Goal: Information Seeking & Learning: Learn about a topic

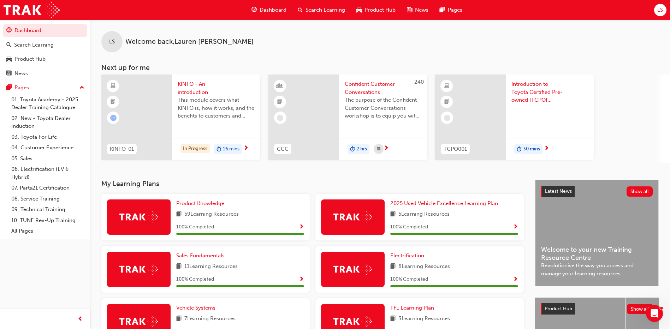
click at [314, 8] on span "Search Learning" at bounding box center [326, 10] width 40 height 8
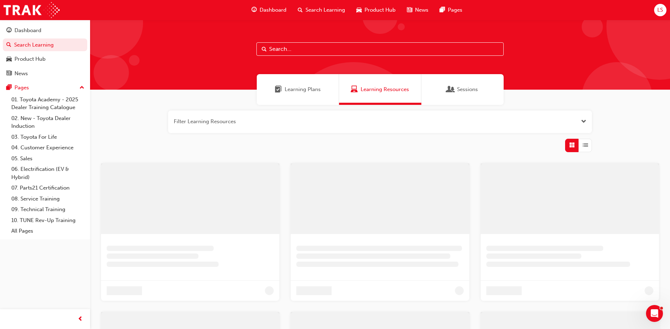
click at [300, 51] on input "text" at bounding box center [380, 48] width 247 height 13
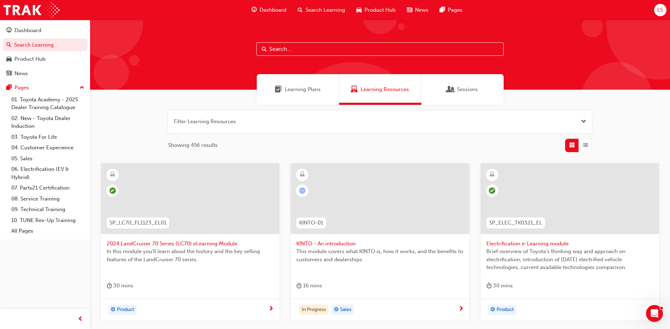
paste input "SPK9103"
type input "SPK9103"
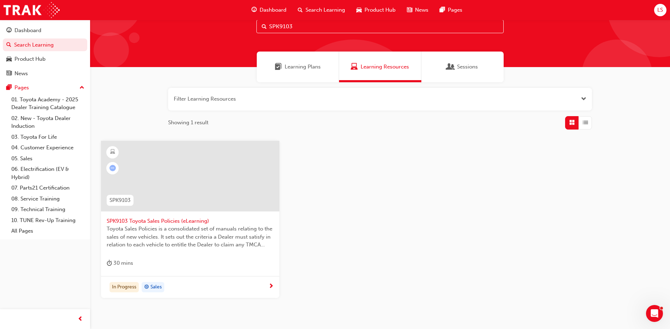
scroll to position [35, 0]
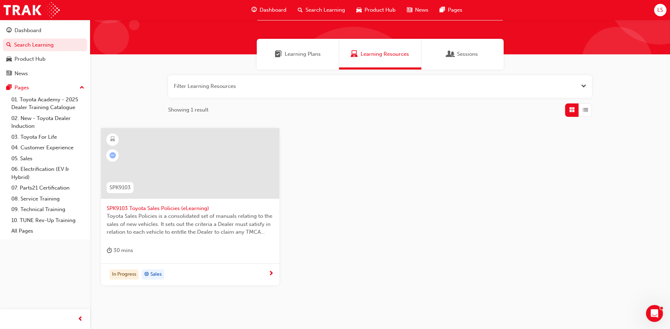
click at [257, 270] on div "In Progress Sales" at bounding box center [188, 275] width 162 height 11
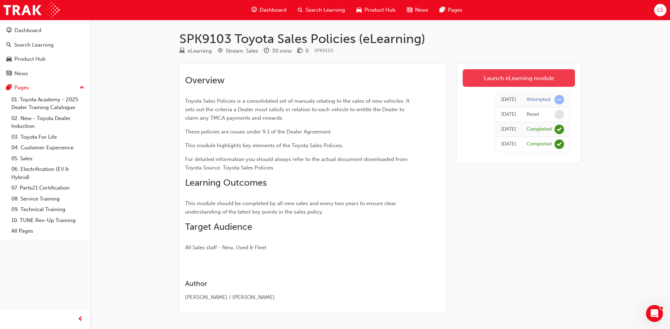
click at [542, 80] on link "Launch eLearning module" at bounding box center [519, 78] width 112 height 18
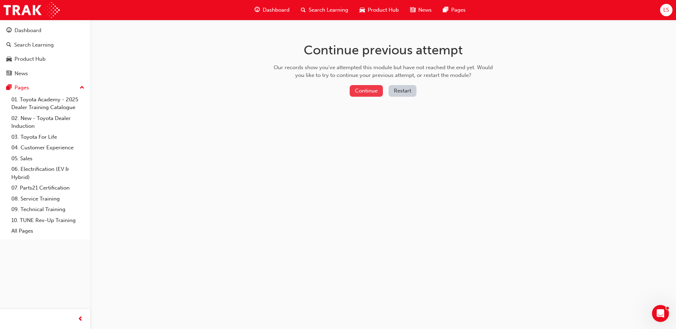
click at [364, 89] on button "Continue" at bounding box center [365, 91] width 33 height 12
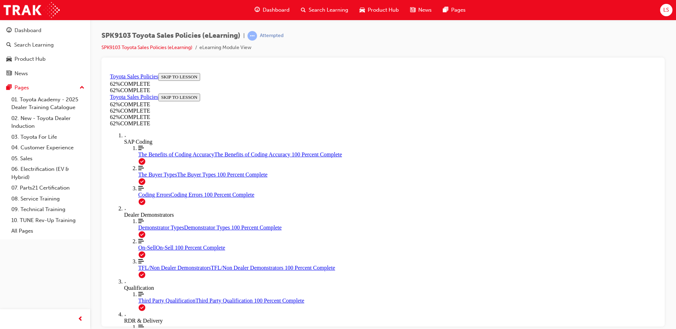
scroll to position [238, 0]
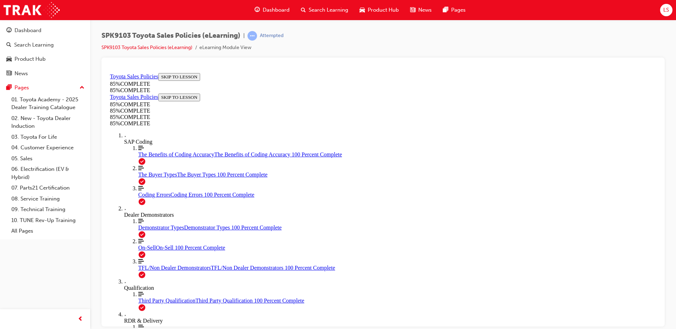
scroll to position [378, 0]
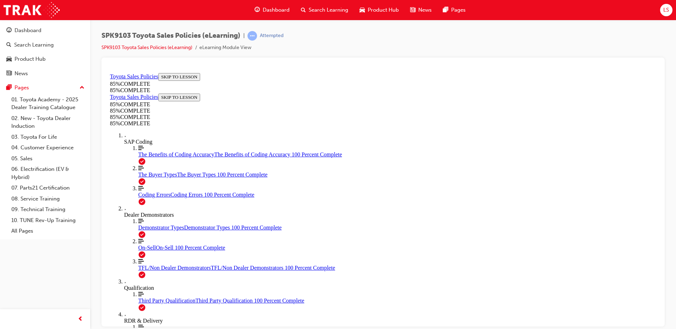
scroll to position [660, 0]
drag, startPoint x: 471, startPoint y: 246, endPoint x: 516, endPoint y: 301, distance: 71.5
drag, startPoint x: 444, startPoint y: 167, endPoint x: 347, endPoint y: 257, distance: 132.0
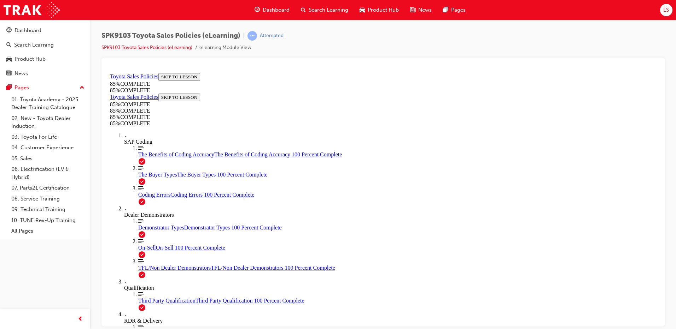
drag, startPoint x: 426, startPoint y: 172, endPoint x: 344, endPoint y: 261, distance: 121.8
drag, startPoint x: 455, startPoint y: 160, endPoint x: 364, endPoint y: 256, distance: 131.7
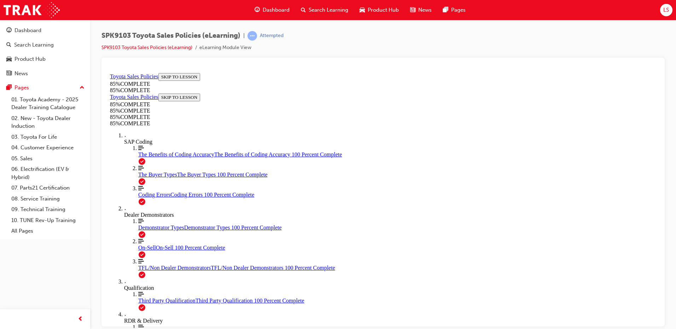
drag, startPoint x: 439, startPoint y: 163, endPoint x: 525, endPoint y: 257, distance: 127.8
drag, startPoint x: 525, startPoint y: 252, endPoint x: 479, endPoint y: 247, distance: 45.5
drag, startPoint x: 434, startPoint y: 167, endPoint x: 354, endPoint y: 256, distance: 118.9
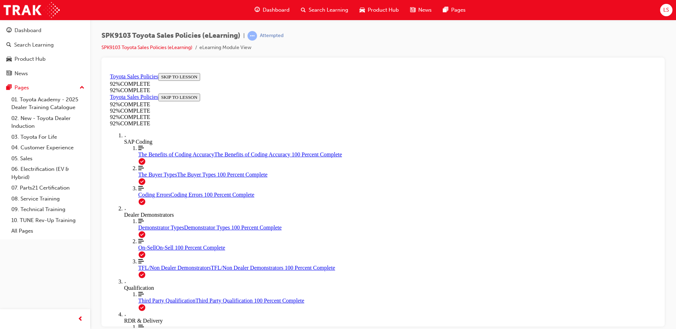
scroll to position [26, 0]
drag, startPoint x: 350, startPoint y: 170, endPoint x: 441, endPoint y: 186, distance: 93.0
drag, startPoint x: 441, startPoint y: 186, endPoint x: 450, endPoint y: 192, distance: 10.4
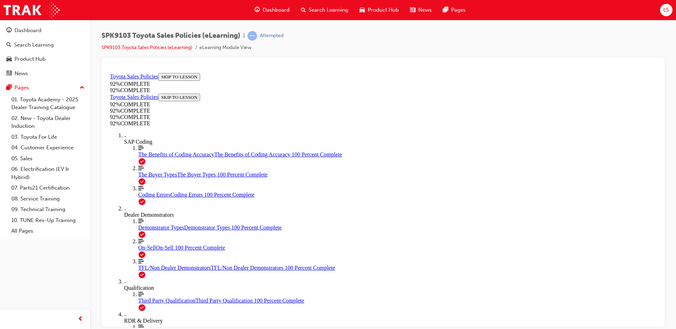
scroll to position [25, 0]
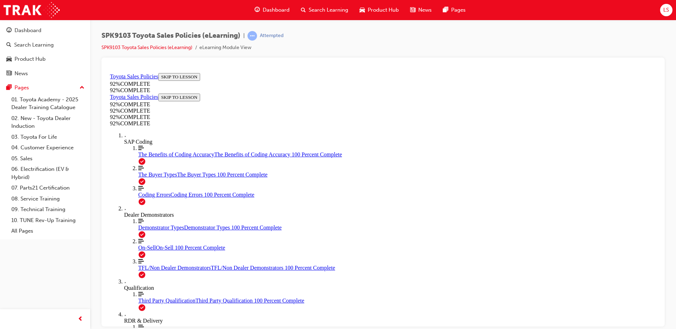
drag, startPoint x: 404, startPoint y: 174, endPoint x: 471, endPoint y: 184, distance: 67.2
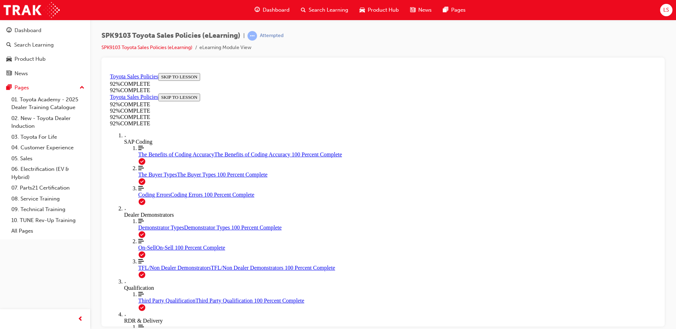
drag, startPoint x: 471, startPoint y: 184, endPoint x: 455, endPoint y: 215, distance: 34.9
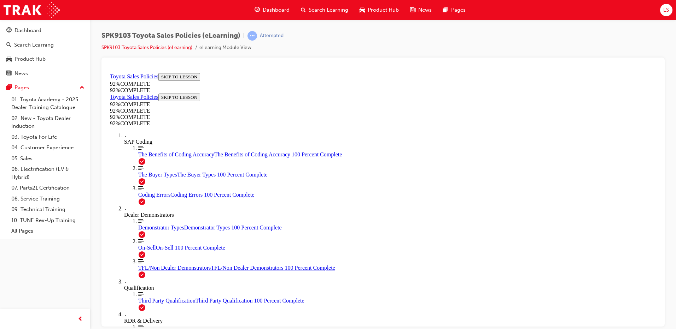
drag, startPoint x: 395, startPoint y: 246, endPoint x: 401, endPoint y: 252, distance: 9.5
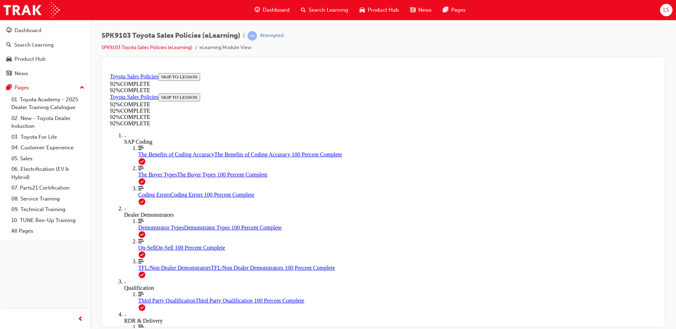
scroll to position [107, 0]
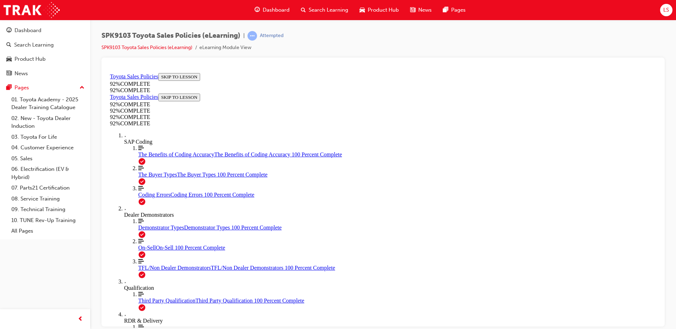
scroll to position [25, 0]
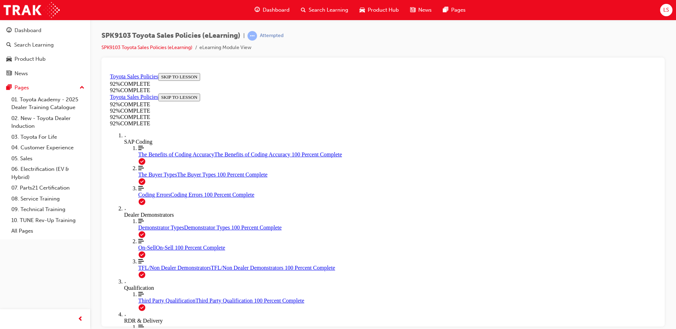
drag, startPoint x: 437, startPoint y: 312, endPoint x: 436, endPoint y: 307, distance: 4.5
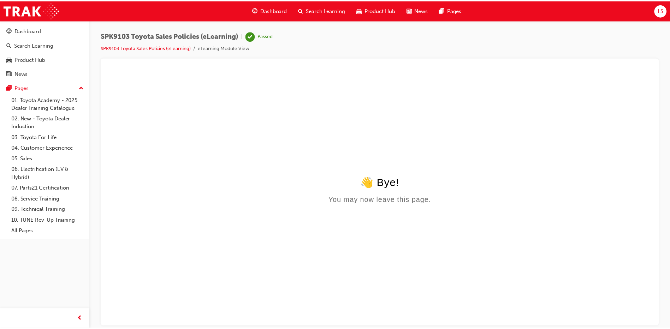
scroll to position [0, 0]
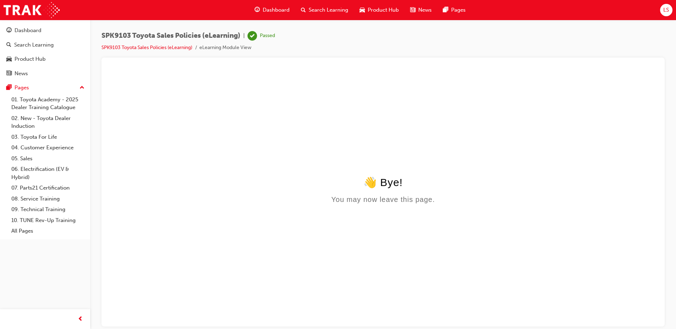
click at [282, 11] on span "Dashboard" at bounding box center [276, 10] width 27 height 8
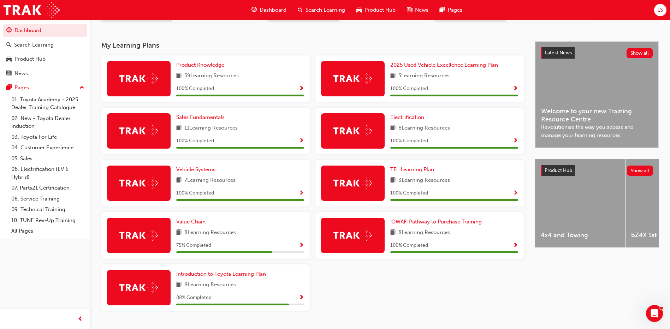
scroll to position [155, 0]
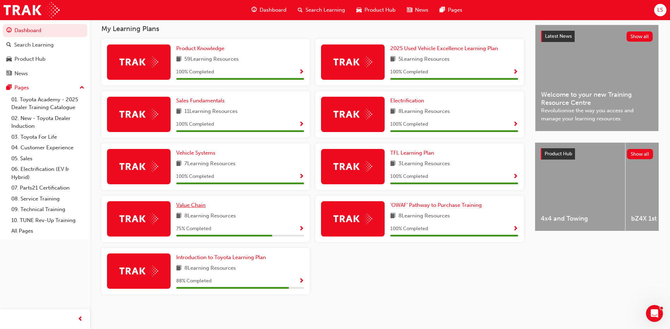
click at [195, 205] on span "Value Chain" at bounding box center [190, 205] width 29 height 6
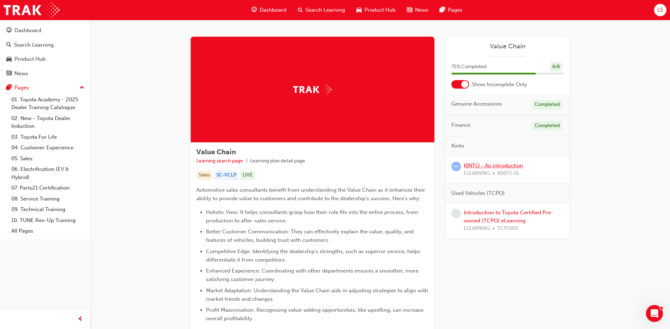
click at [496, 165] on link "KINTO - An introduction" at bounding box center [493, 166] width 59 height 6
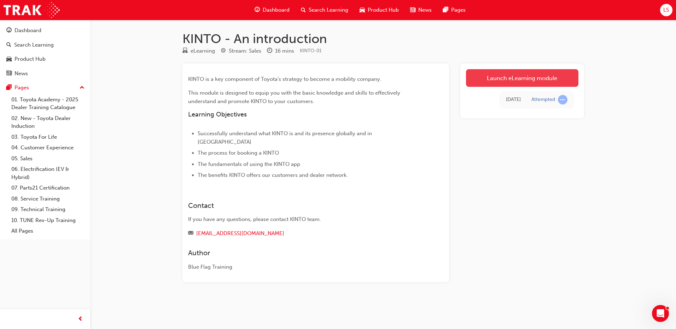
click at [508, 80] on link "Launch eLearning module" at bounding box center [522, 78] width 112 height 18
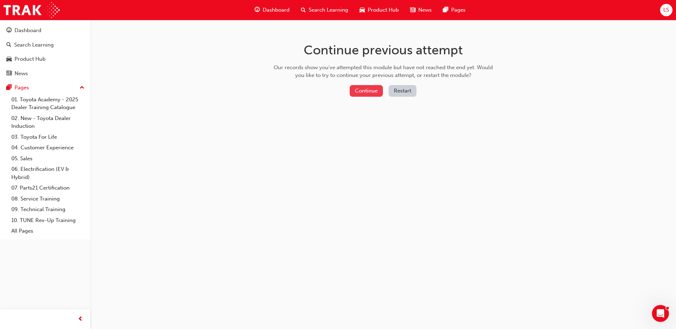
click at [356, 91] on button "Continue" at bounding box center [365, 91] width 33 height 12
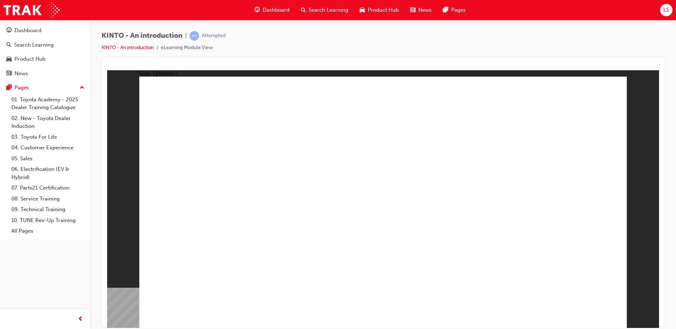
radio input "false"
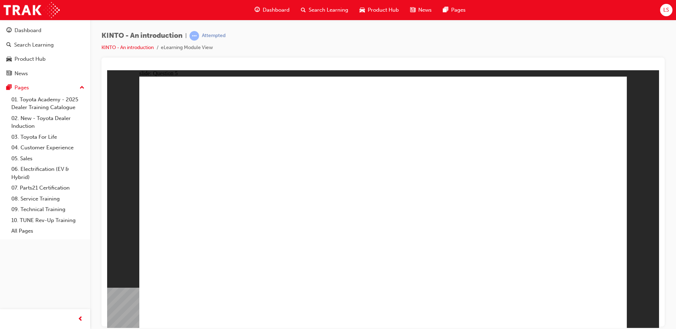
radio input "true"
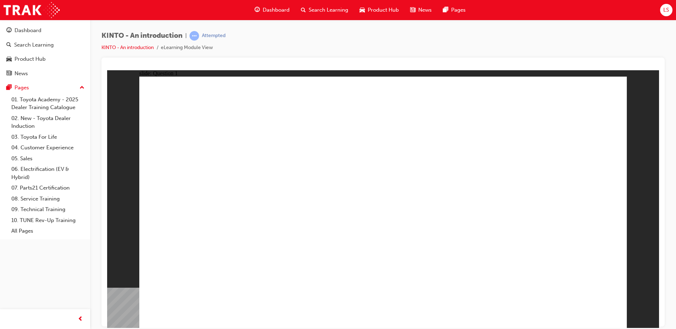
drag, startPoint x: 416, startPoint y: 239, endPoint x: 418, endPoint y: 226, distance: 12.5
radio input "true"
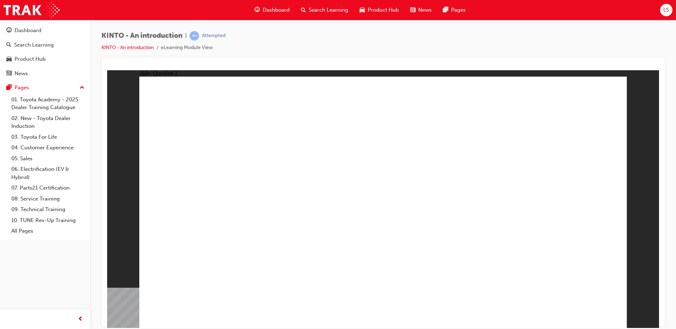
checkbox input "true"
drag, startPoint x: 430, startPoint y: 190, endPoint x: 445, endPoint y: 203, distance: 19.8
checkbox input "true"
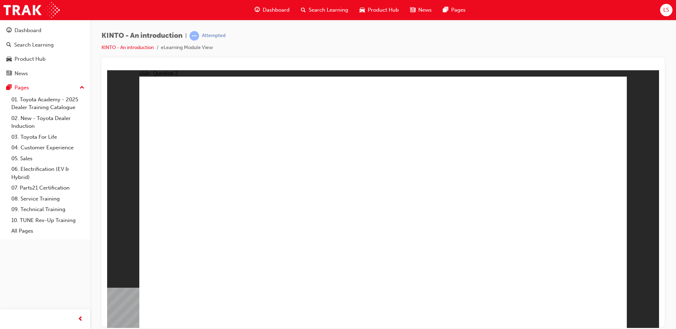
checkbox input "false"
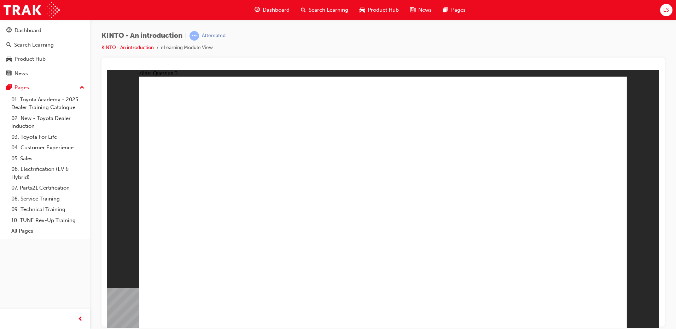
radio input "false"
radio input "true"
drag, startPoint x: 582, startPoint y: 306, endPoint x: 573, endPoint y: 307, distance: 9.0
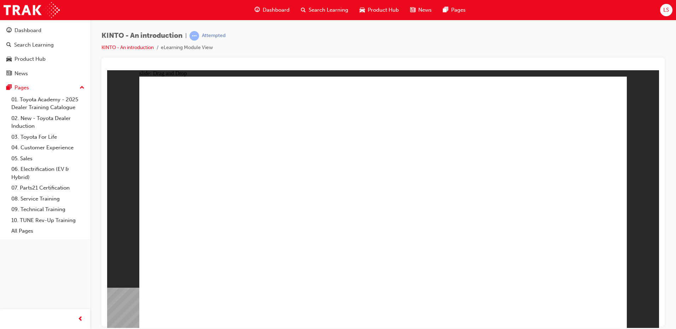
drag, startPoint x: 205, startPoint y: 224, endPoint x: 230, endPoint y: 270, distance: 52.2
drag, startPoint x: 287, startPoint y: 245, endPoint x: 293, endPoint y: 264, distance: 19.6
drag, startPoint x: 345, startPoint y: 222, endPoint x: 356, endPoint y: 268, distance: 48.0
drag, startPoint x: 472, startPoint y: 254, endPoint x: 480, endPoint y: 274, distance: 21.2
drag, startPoint x: 536, startPoint y: 220, endPoint x: 550, endPoint y: 275, distance: 56.2
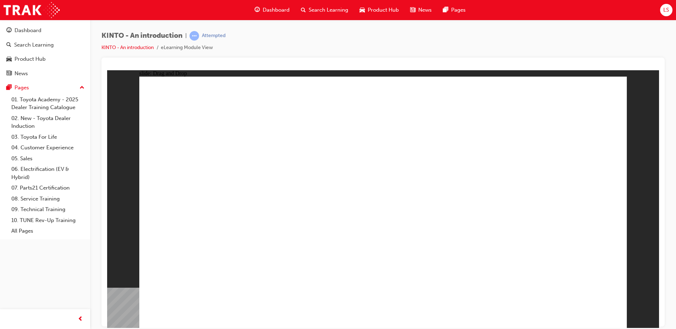
drag, startPoint x: 394, startPoint y: 256, endPoint x: 424, endPoint y: 268, distance: 32.0
radio input "true"
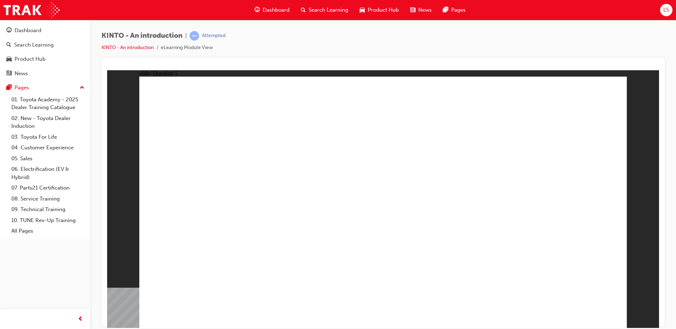
drag, startPoint x: 229, startPoint y: 211, endPoint x: 187, endPoint y: 184, distance: 49.6
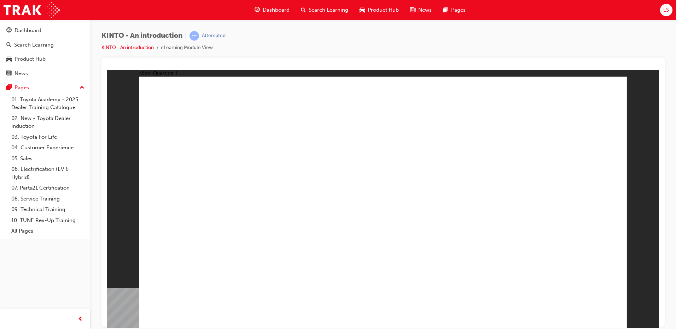
radio input "true"
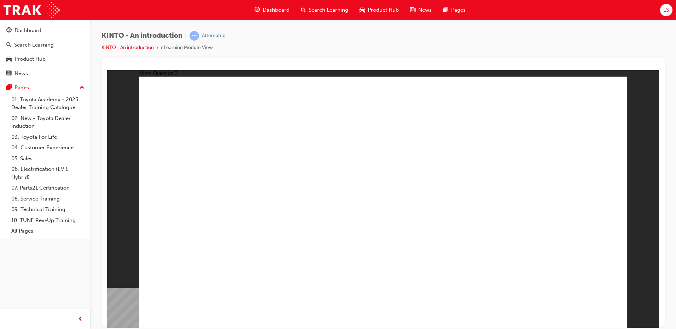
drag, startPoint x: 399, startPoint y: 184, endPoint x: 396, endPoint y: 182, distance: 3.8
checkbox input "true"
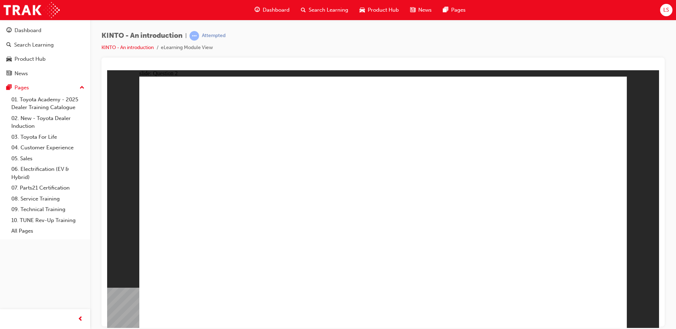
checkbox input "false"
checkbox input "true"
checkbox input "false"
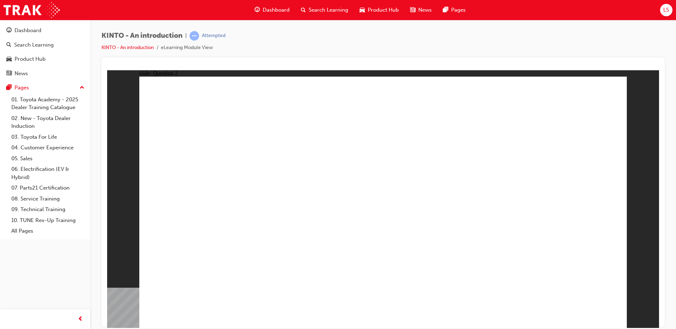
checkbox input "true"
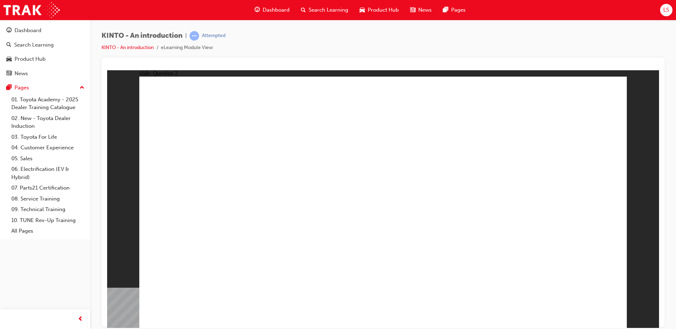
checkbox input "true"
checkbox input "false"
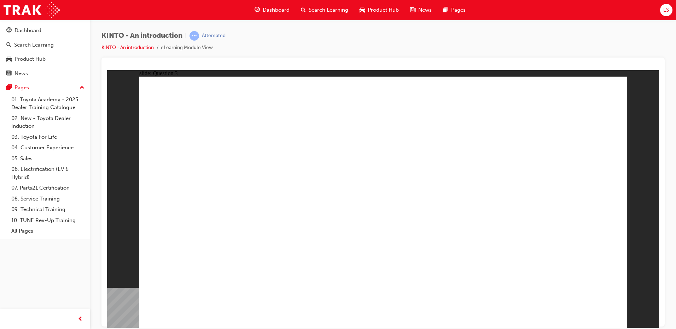
radio input "true"
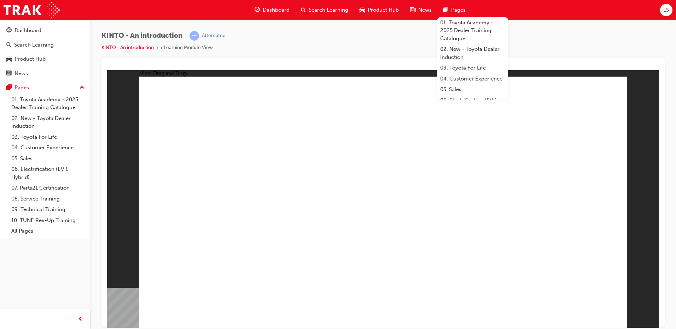
drag, startPoint x: 494, startPoint y: 211, endPoint x: 222, endPoint y: 271, distance: 278.5
drag, startPoint x: 579, startPoint y: 224, endPoint x: 313, endPoint y: 281, distance: 272.7
drag, startPoint x: 313, startPoint y: 232, endPoint x: 401, endPoint y: 290, distance: 105.7
drag, startPoint x: 198, startPoint y: 228, endPoint x: 556, endPoint y: 283, distance: 362.4
drag, startPoint x: 387, startPoint y: 276, endPoint x: 476, endPoint y: 278, distance: 88.7
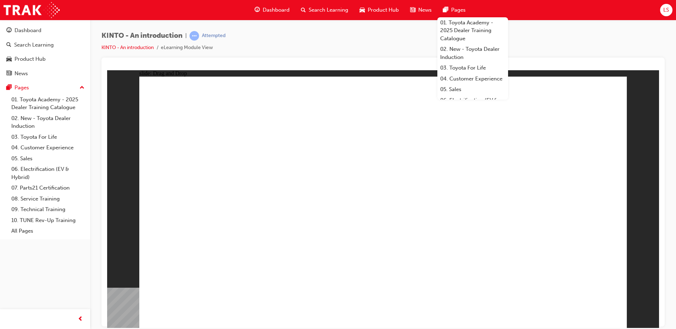
drag, startPoint x: 298, startPoint y: 282, endPoint x: 389, endPoint y: 278, distance: 90.9
drag, startPoint x: 362, startPoint y: 225, endPoint x: 251, endPoint y: 226, distance: 111.3
drag, startPoint x: 266, startPoint y: 228, endPoint x: 325, endPoint y: 212, distance: 60.8
drag, startPoint x: 390, startPoint y: 280, endPoint x: 420, endPoint y: 288, distance: 30.6
drag, startPoint x: 334, startPoint y: 222, endPoint x: 364, endPoint y: 246, distance: 38.3
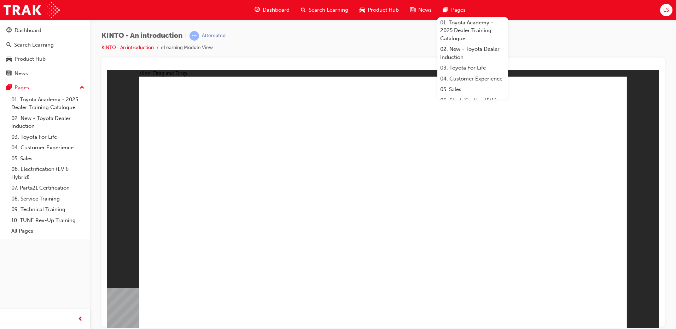
drag, startPoint x: 574, startPoint y: 270, endPoint x: 305, endPoint y: 270, distance: 269.6
drag, startPoint x: 441, startPoint y: 243, endPoint x: 429, endPoint y: 224, distance: 22.1
drag, startPoint x: 377, startPoint y: 273, endPoint x: 322, endPoint y: 206, distance: 86.6
drag, startPoint x: 458, startPoint y: 220, endPoint x: 487, endPoint y: 273, distance: 60.9
drag, startPoint x: 343, startPoint y: 201, endPoint x: 578, endPoint y: 275, distance: 245.9
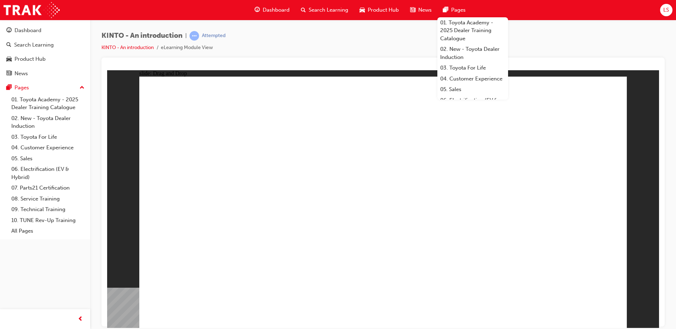
radio input "true"
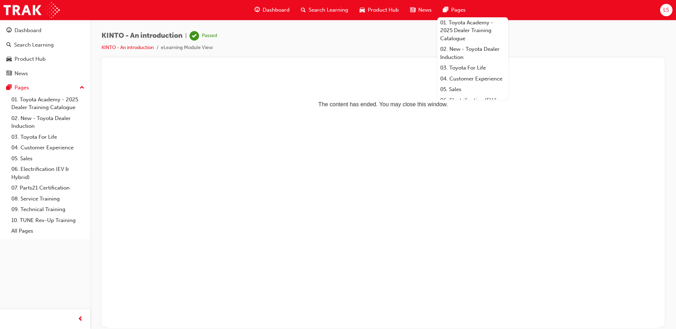
click at [269, 8] on span "Dashboard" at bounding box center [276, 10] width 27 height 8
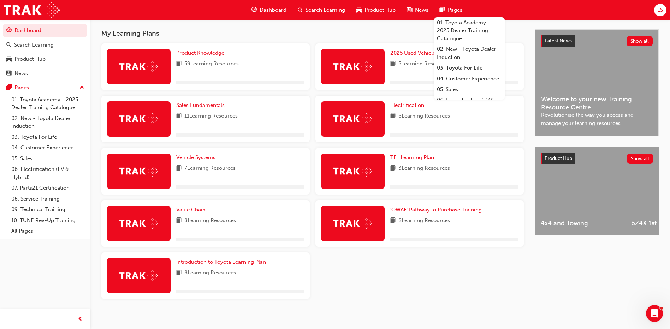
scroll to position [155, 0]
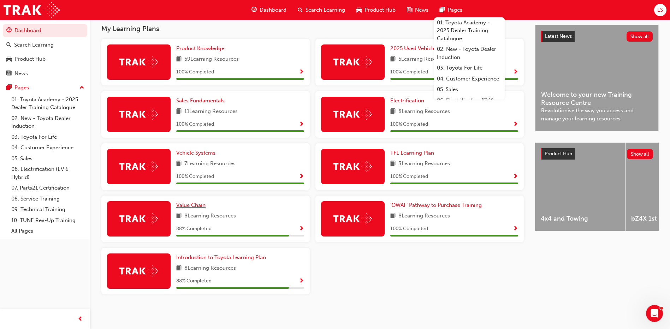
click at [204, 205] on span "Value Chain" at bounding box center [190, 205] width 29 height 6
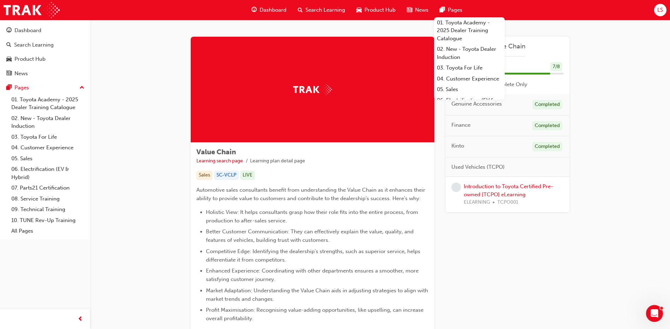
click at [603, 56] on div "Value Chain Learning search page Learning plan detail page Value Chain Learning…" at bounding box center [380, 227] width 580 height 414
click at [511, 190] on div "Introduction to Toyota Certified Pre-owned [TCPO] eLearning ELEARNING TCPO001" at bounding box center [514, 195] width 100 height 24
click at [515, 196] on link "Introduction to Toyota Certified Pre-owned [TCPO] eLearning" at bounding box center [508, 190] width 89 height 14
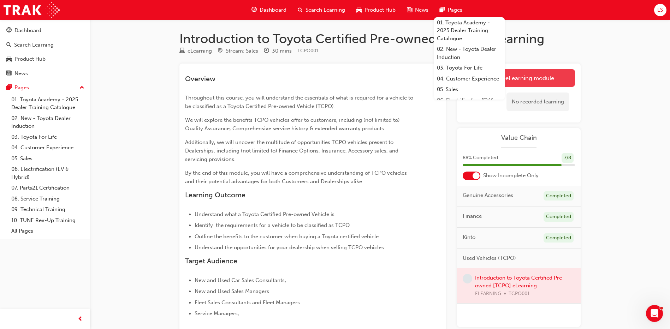
click at [541, 81] on link "Launch eLearning module" at bounding box center [519, 78] width 112 height 18
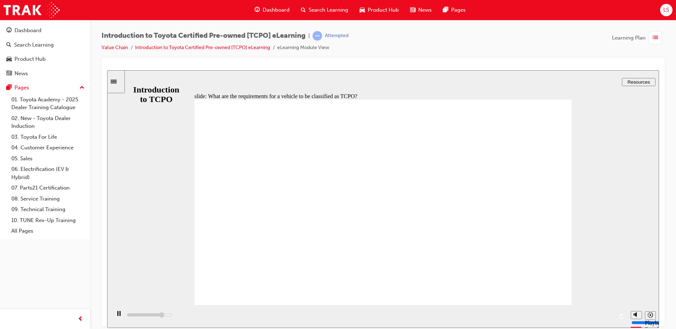
drag, startPoint x: 486, startPoint y: 160, endPoint x: 417, endPoint y: 157, distance: 68.6
type input "35200"
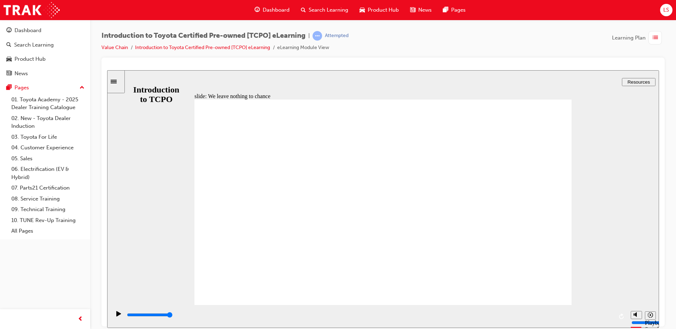
drag, startPoint x: 334, startPoint y: 183, endPoint x: 331, endPoint y: 196, distance: 12.7
